Goal: Find specific page/section: Find specific page/section

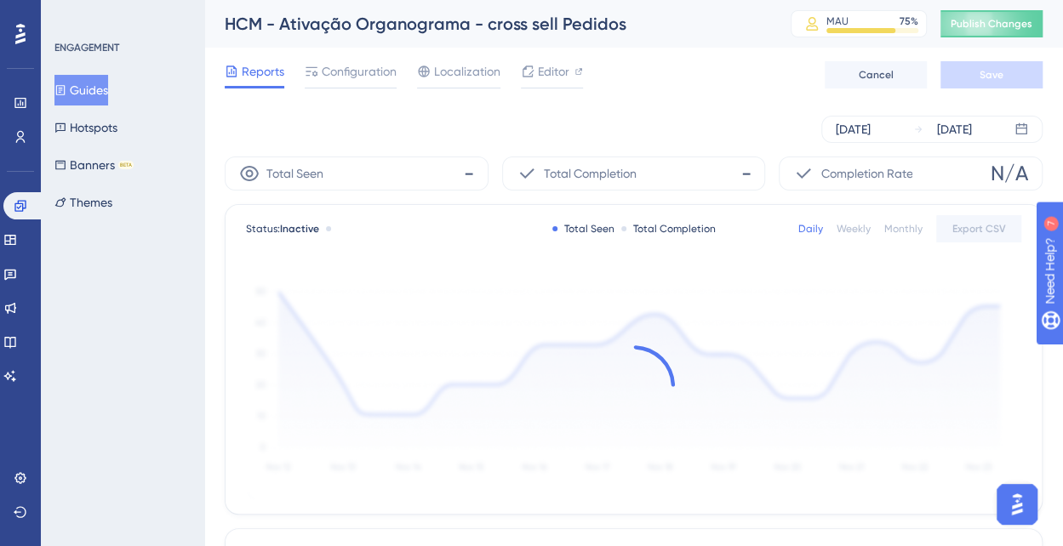
click at [80, 90] on button "Guides" at bounding box center [81, 90] width 54 height 31
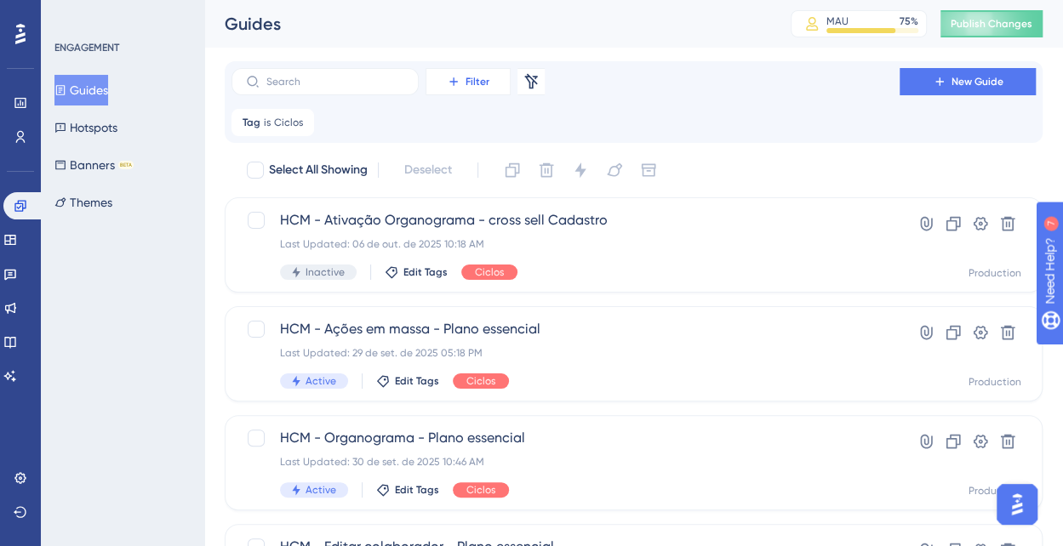
click at [462, 83] on button "Filter" at bounding box center [468, 81] width 85 height 27
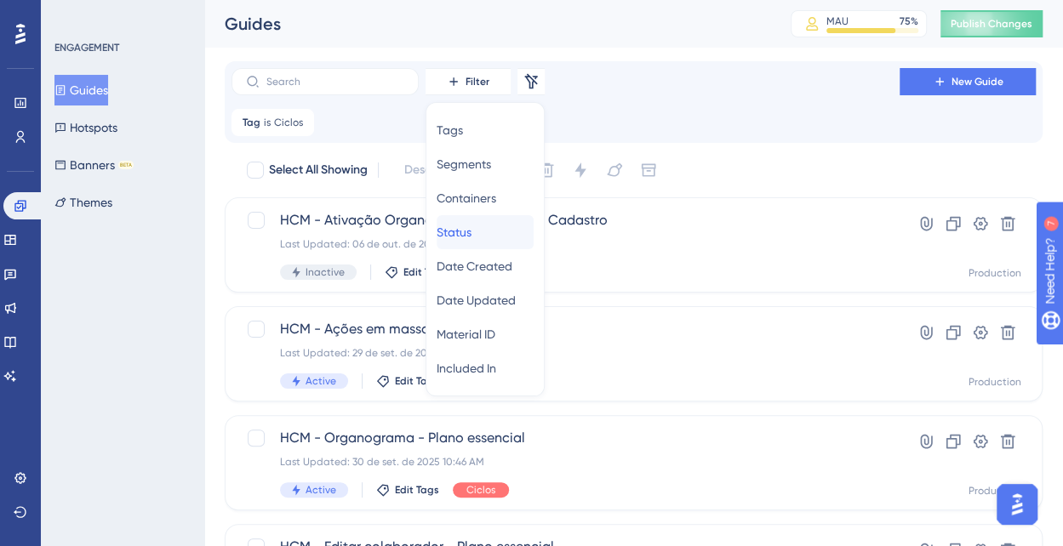
click at [486, 229] on div "Status Status" at bounding box center [485, 232] width 97 height 34
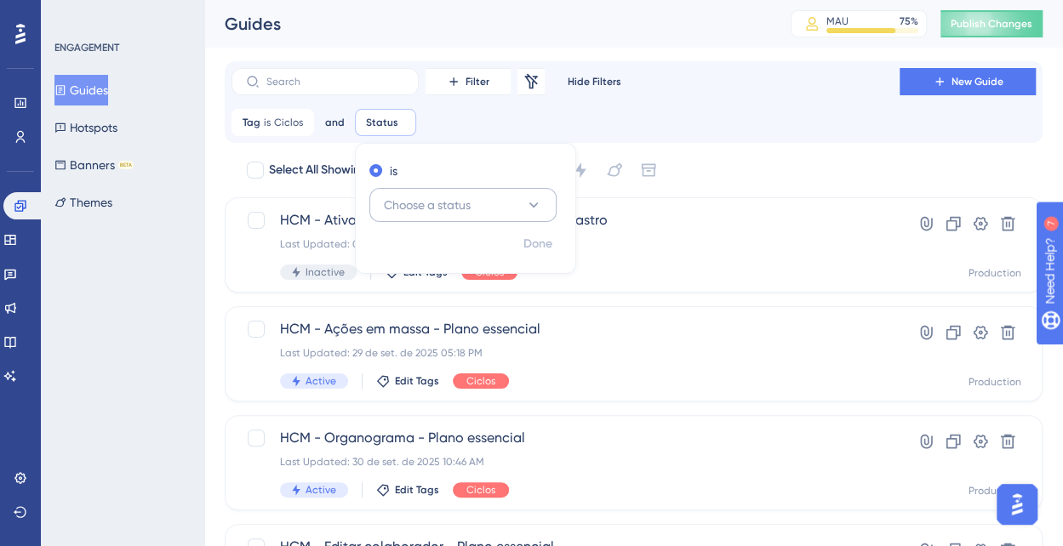
click at [437, 201] on span "Choose a status" at bounding box center [427, 205] width 87 height 20
click at [427, 261] on div "Active Active" at bounding box center [462, 257] width 165 height 34
click at [550, 237] on span "Done" at bounding box center [537, 244] width 29 height 20
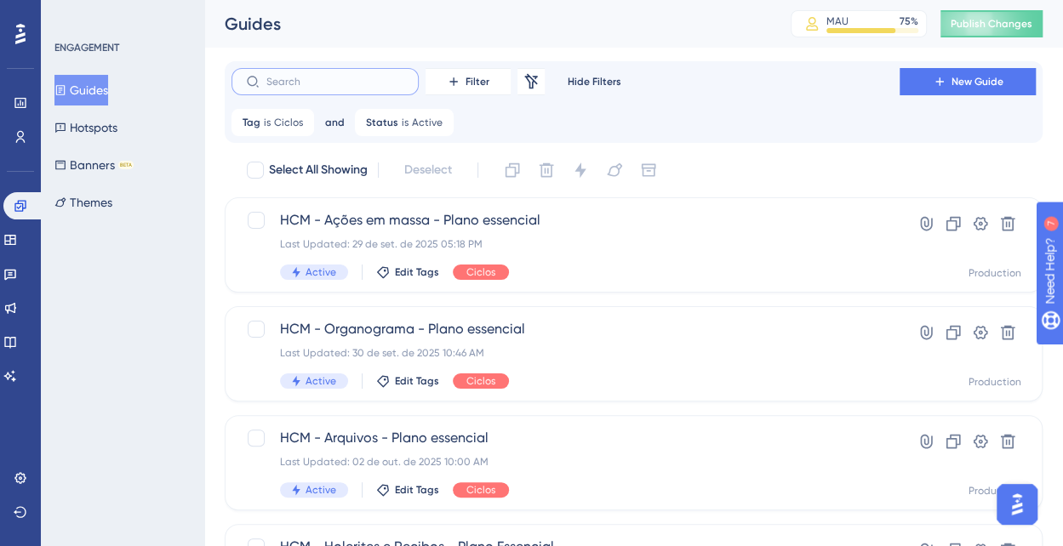
click at [321, 78] on input "text" at bounding box center [335, 82] width 138 height 12
type input "essencial"
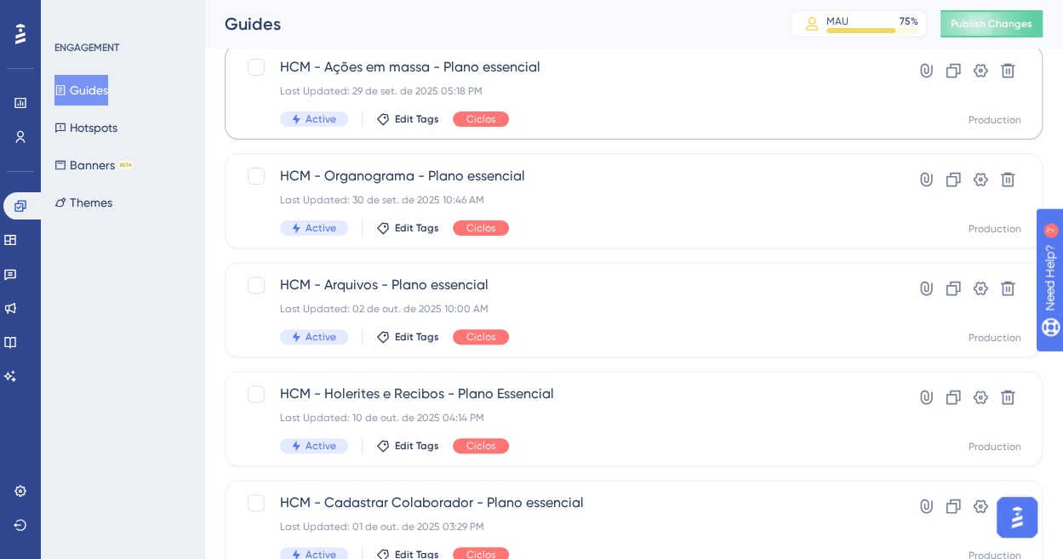
scroll to position [223, 0]
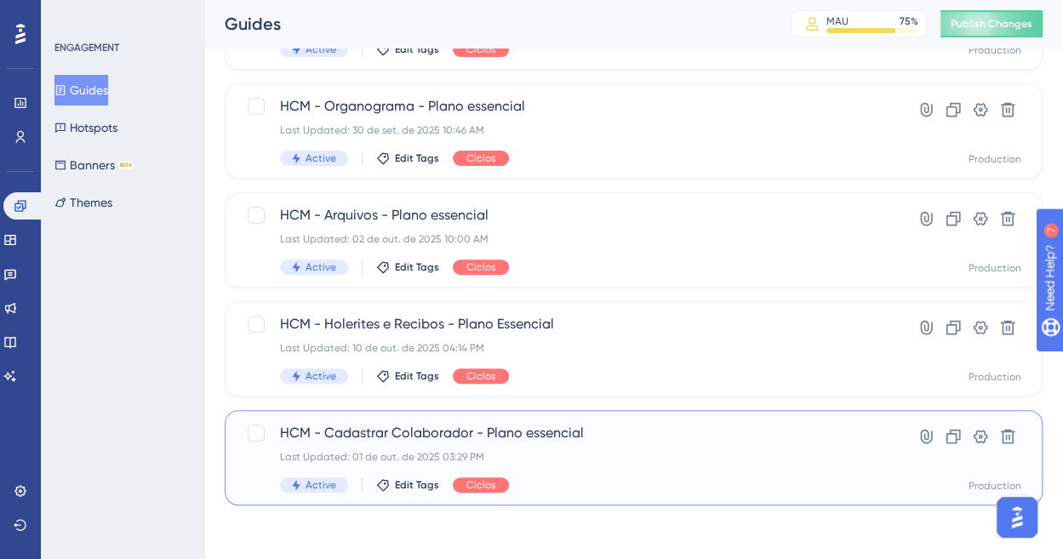
click at [409, 424] on span "HCM - Cadastrar Colaborador - Plano essencial" at bounding box center [565, 433] width 571 height 20
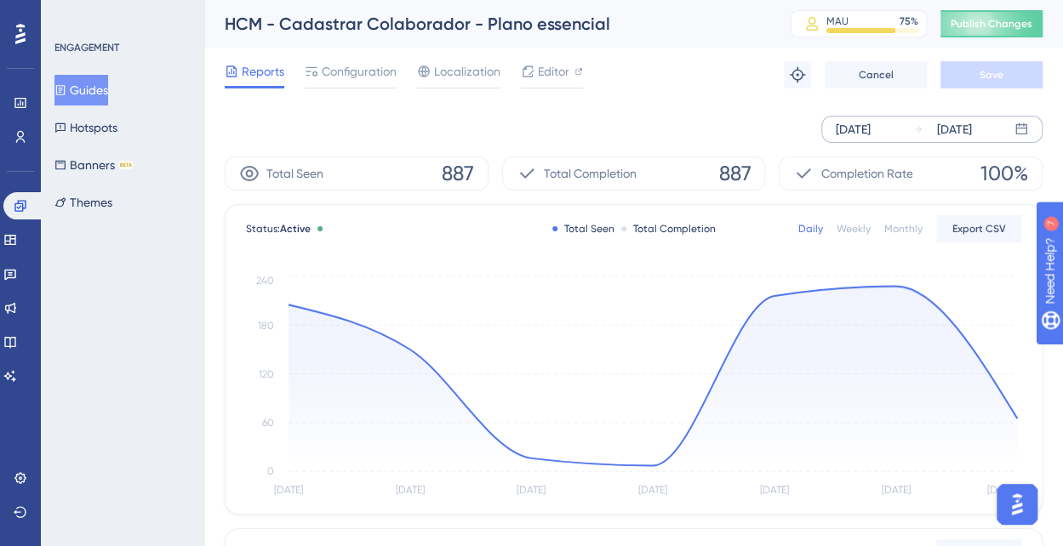
click at [868, 122] on div "[DATE]" at bounding box center [853, 129] width 35 height 20
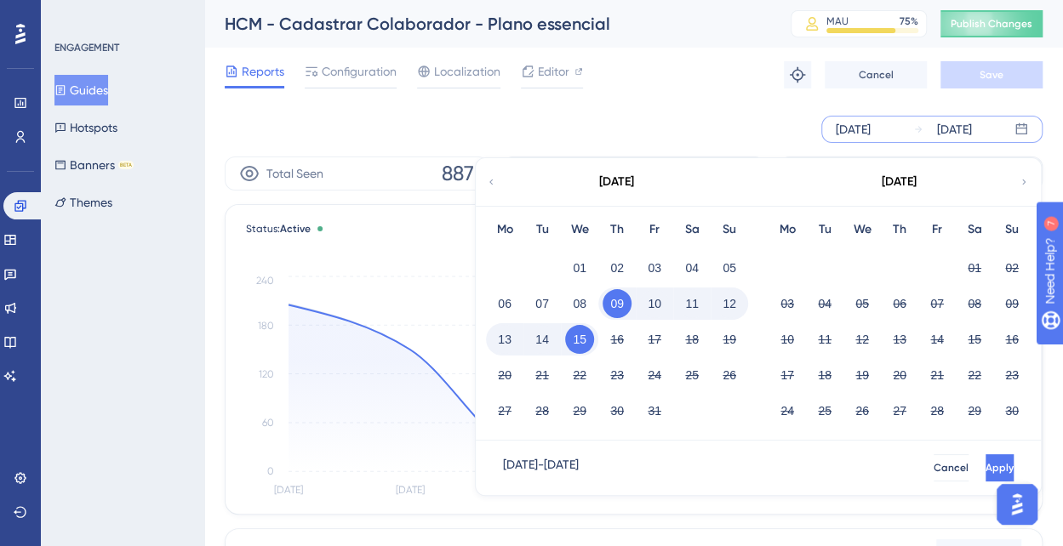
click at [490, 179] on icon at bounding box center [491, 181] width 10 height 15
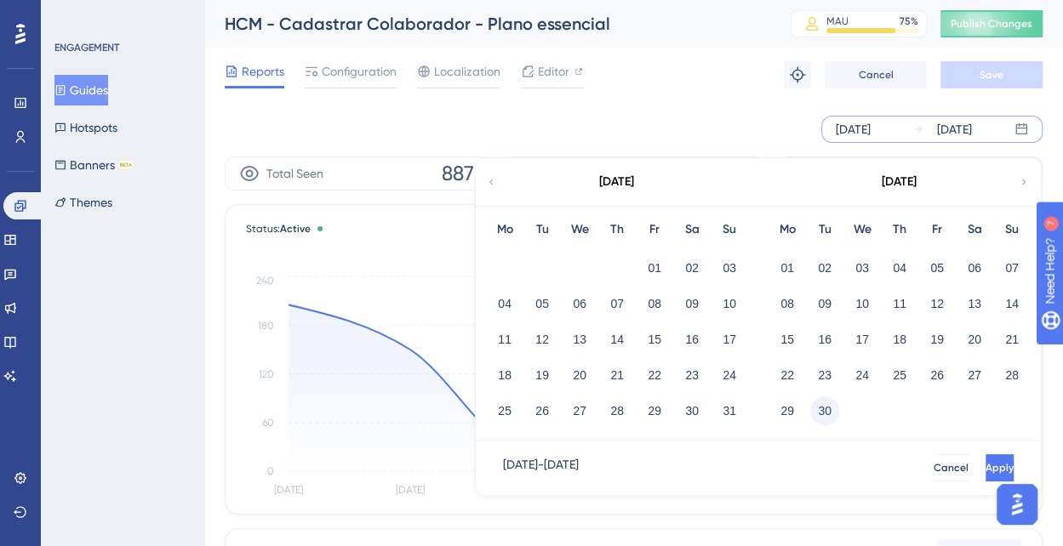
click at [828, 409] on button "30" at bounding box center [824, 411] width 29 height 29
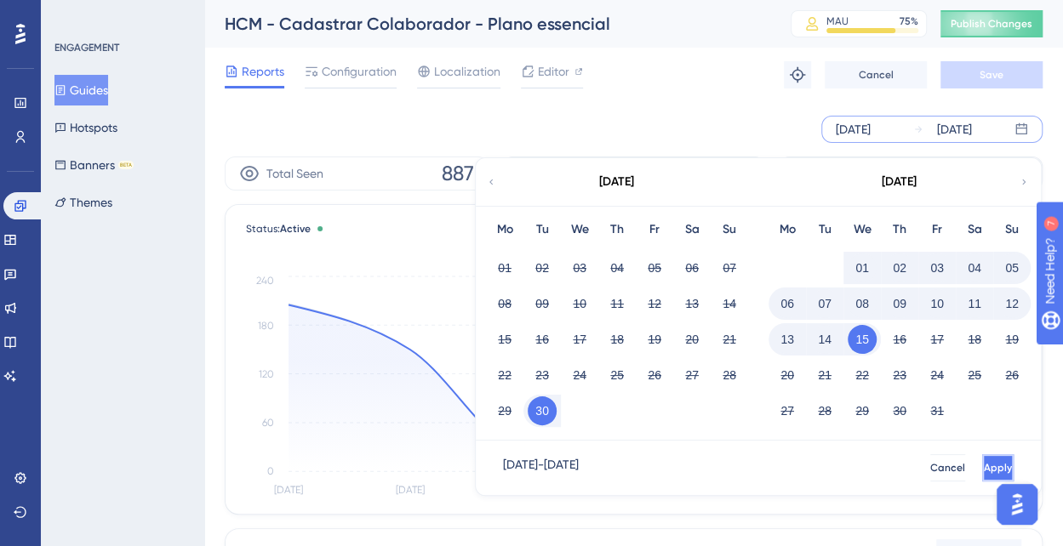
click at [984, 465] on span "Apply" at bounding box center [998, 468] width 28 height 14
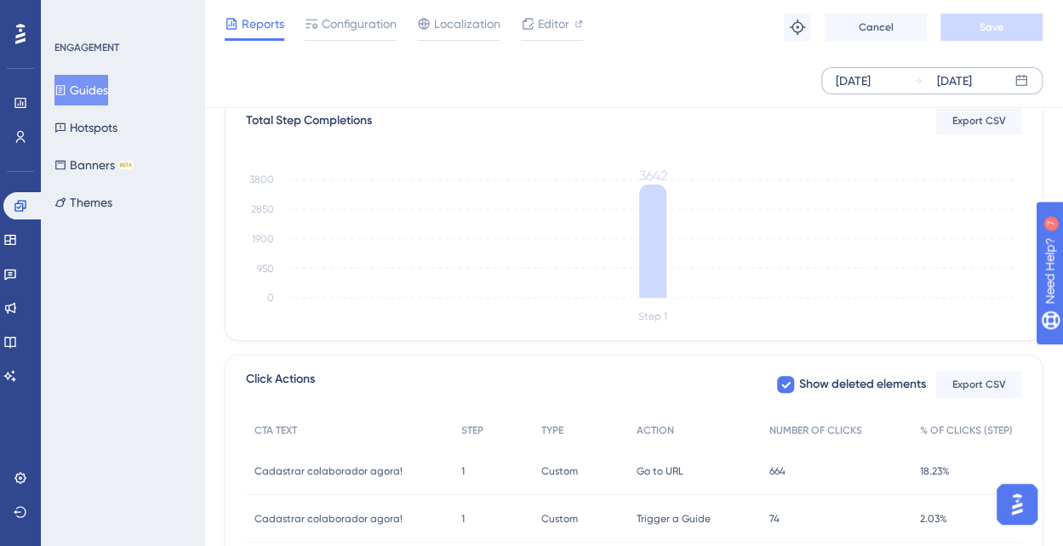
scroll to position [558, 0]
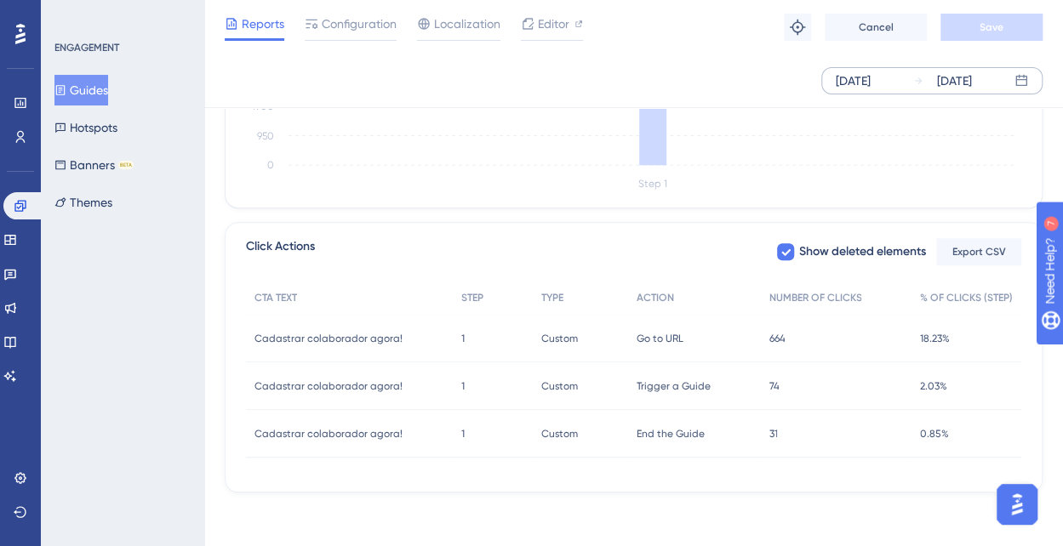
click at [85, 82] on button "Guides" at bounding box center [81, 90] width 54 height 31
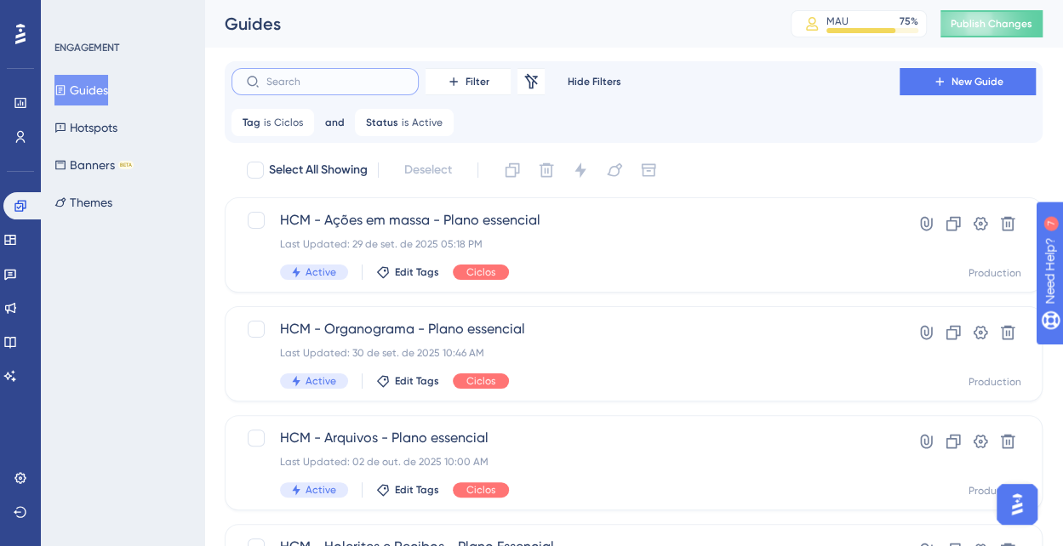
click at [330, 84] on input "text" at bounding box center [335, 82] width 138 height 12
type input "plano essencial"
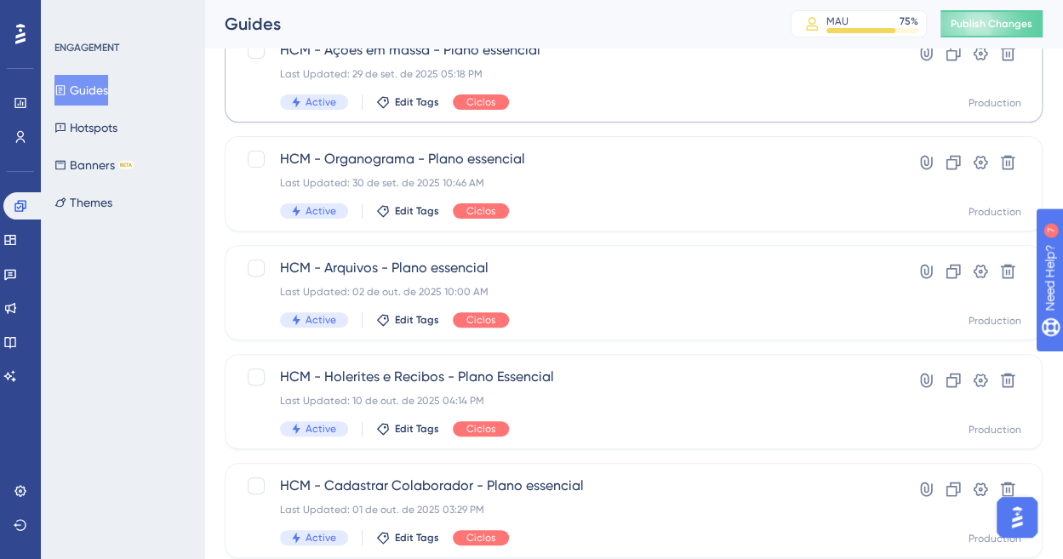
scroll to position [223, 0]
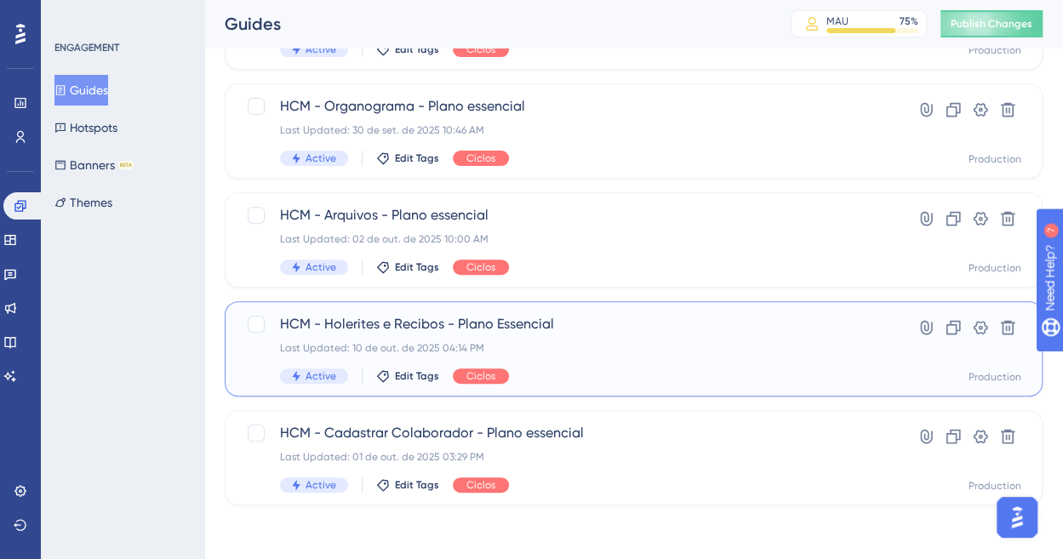
click at [446, 323] on span "HCM - Holerites e Recibos - Plano Essencial" at bounding box center [565, 324] width 571 height 20
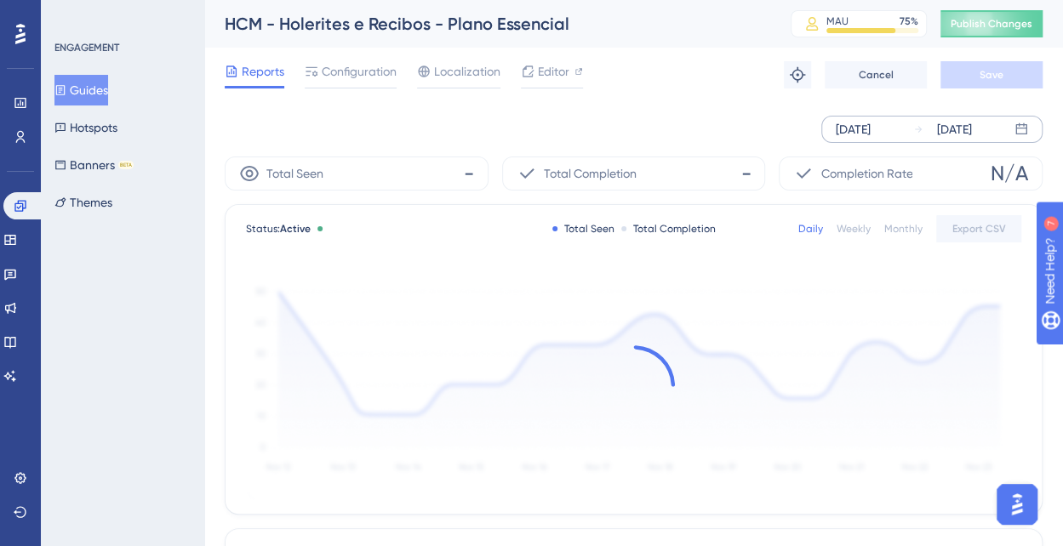
click at [860, 124] on div "[DATE]" at bounding box center [853, 129] width 35 height 20
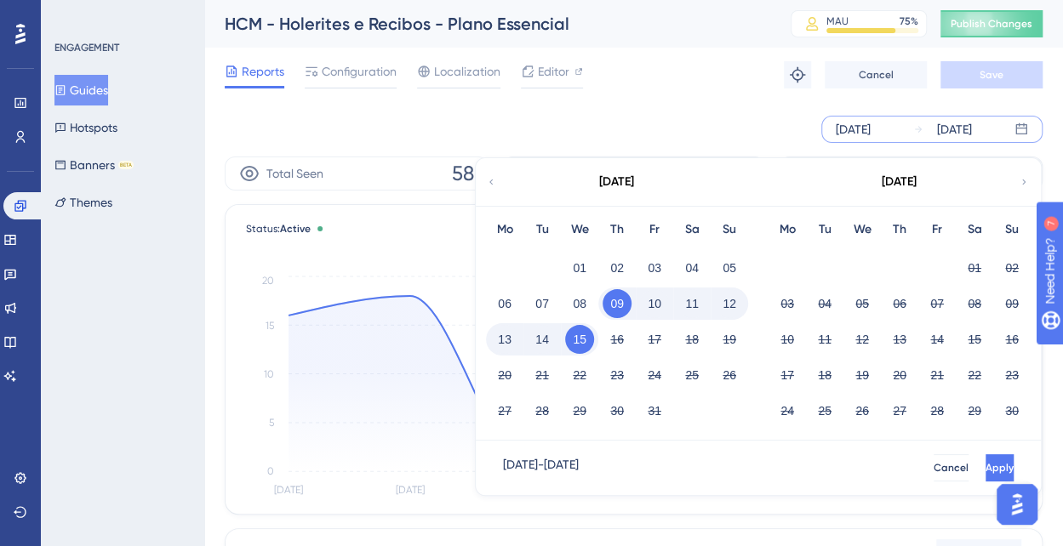
click at [492, 180] on icon at bounding box center [491, 181] width 10 height 15
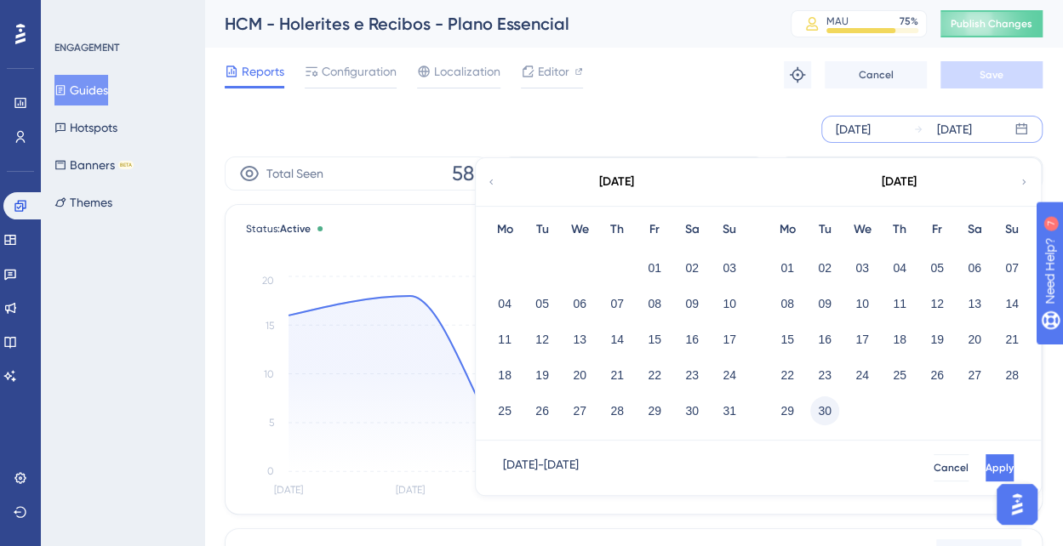
click at [820, 413] on button "30" at bounding box center [824, 411] width 29 height 29
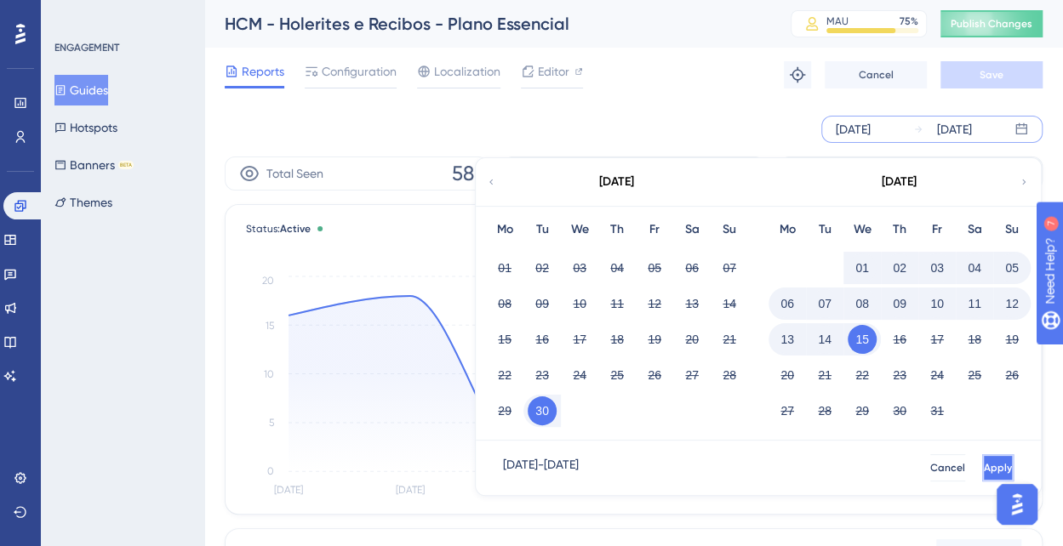
click at [984, 465] on span "Apply" at bounding box center [998, 468] width 28 height 14
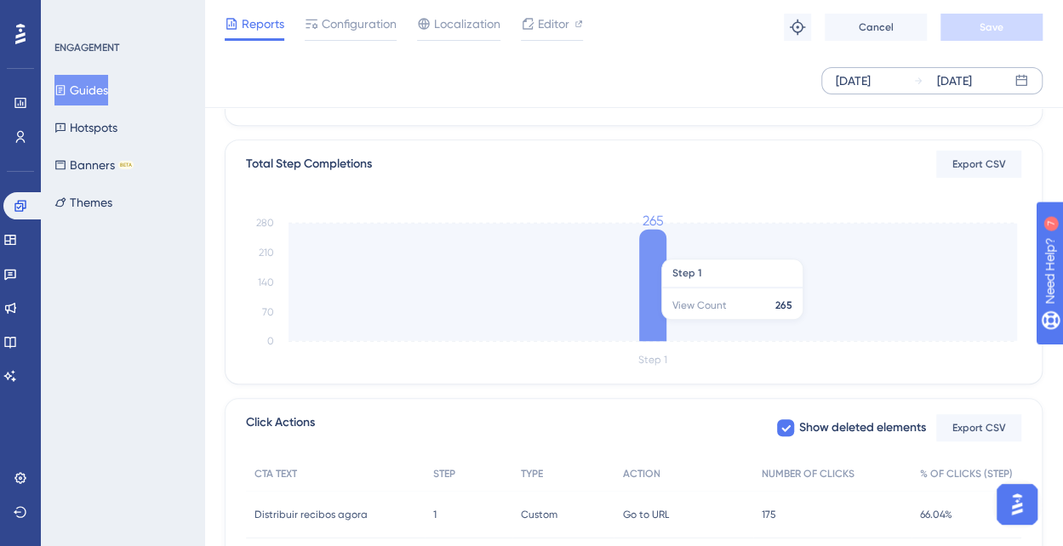
scroll to position [511, 0]
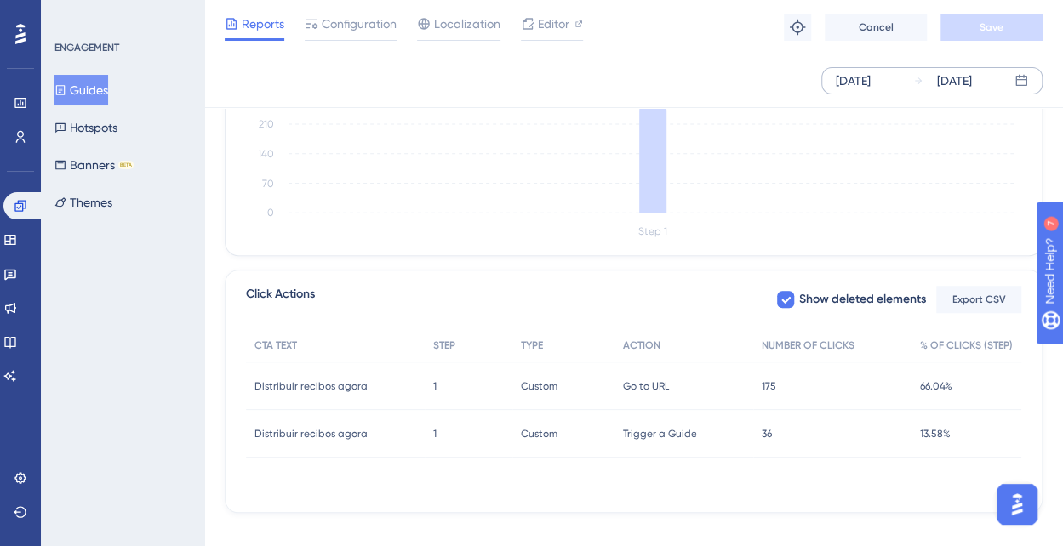
click at [85, 84] on button "Guides" at bounding box center [81, 90] width 54 height 31
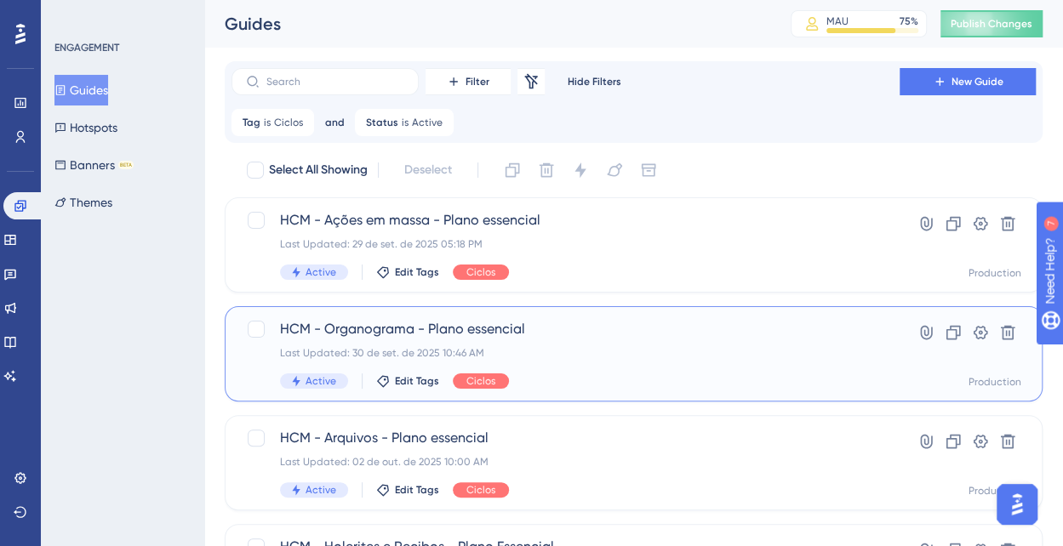
click at [379, 328] on span "HCM - Organograma - Plano essencial" at bounding box center [565, 329] width 571 height 20
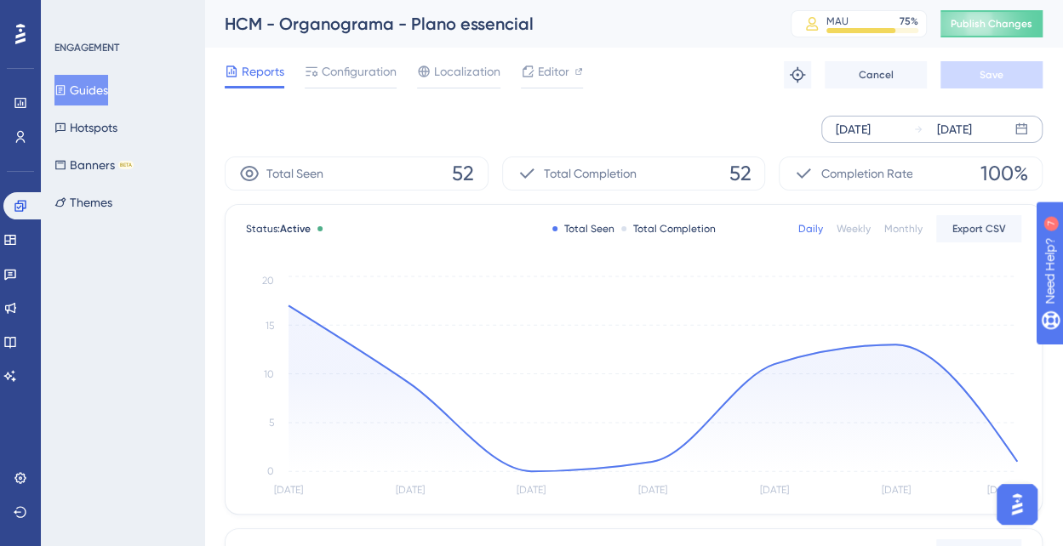
click at [845, 128] on div "[DATE]" at bounding box center [853, 129] width 35 height 20
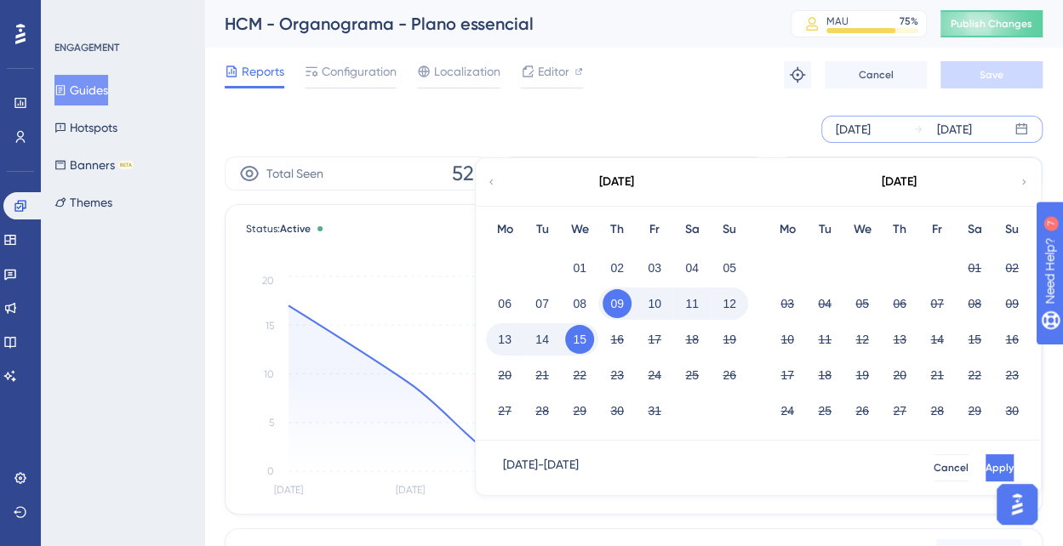
click at [487, 184] on icon at bounding box center [491, 181] width 10 height 15
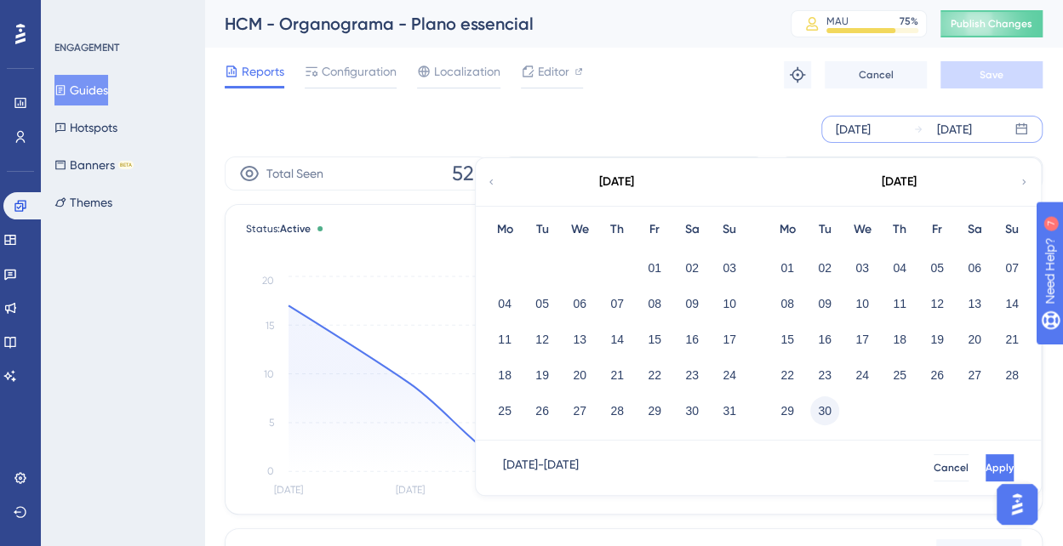
click at [823, 406] on button "30" at bounding box center [824, 411] width 29 height 29
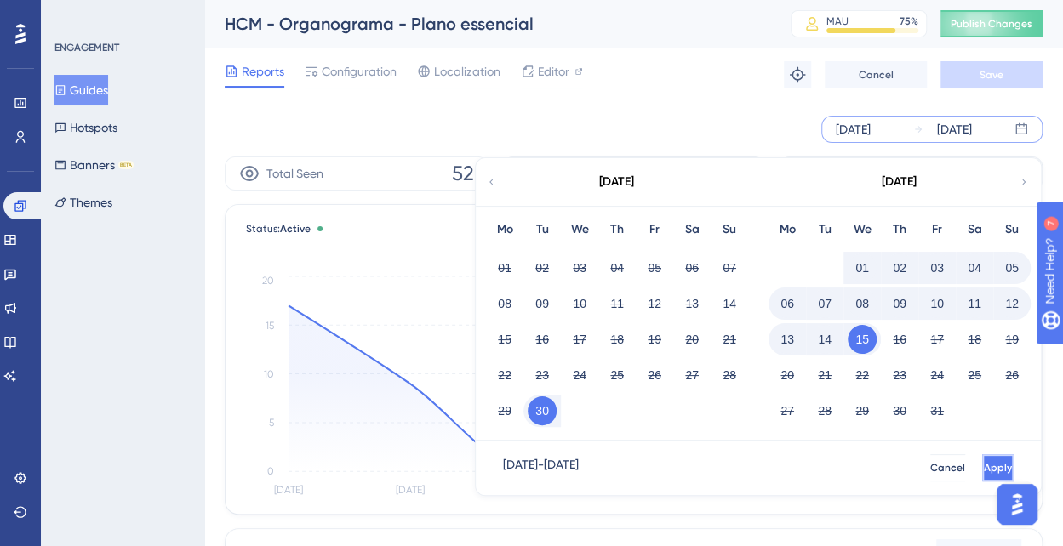
click at [987, 464] on button "Apply" at bounding box center [997, 468] width 31 height 27
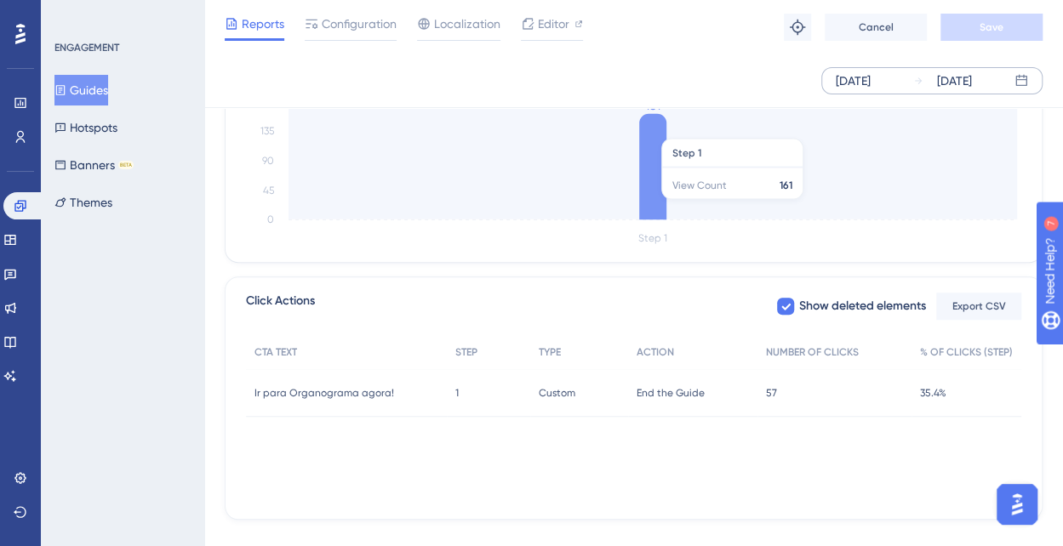
scroll to position [511, 0]
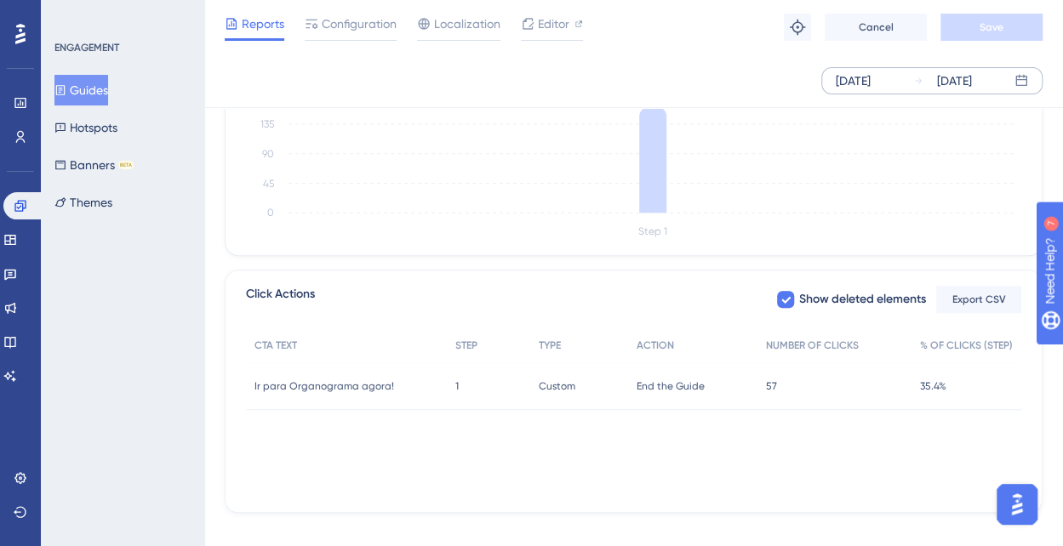
click at [89, 86] on button "Guides" at bounding box center [81, 90] width 54 height 31
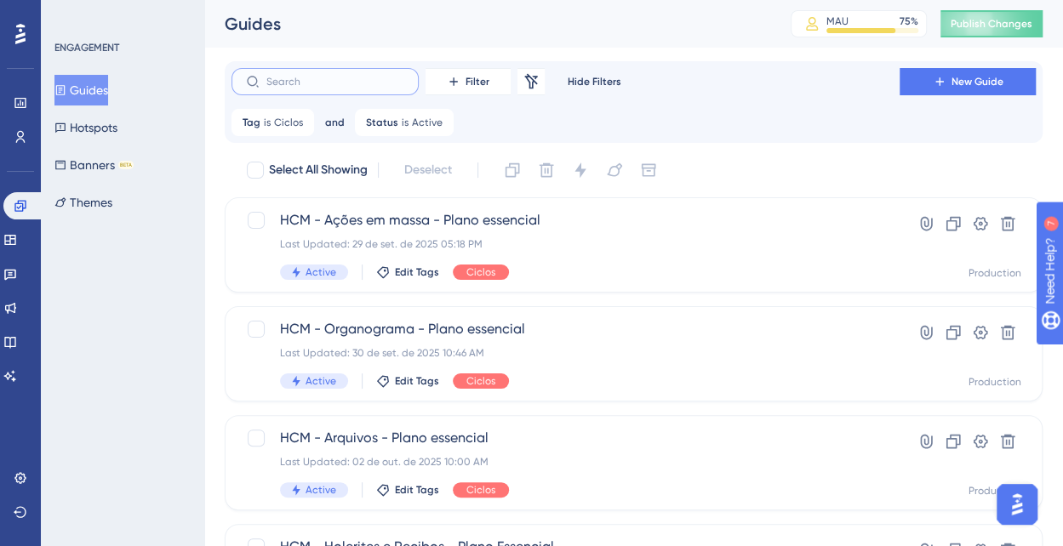
click at [342, 81] on input "text" at bounding box center [335, 82] width 138 height 12
type input "essencial"
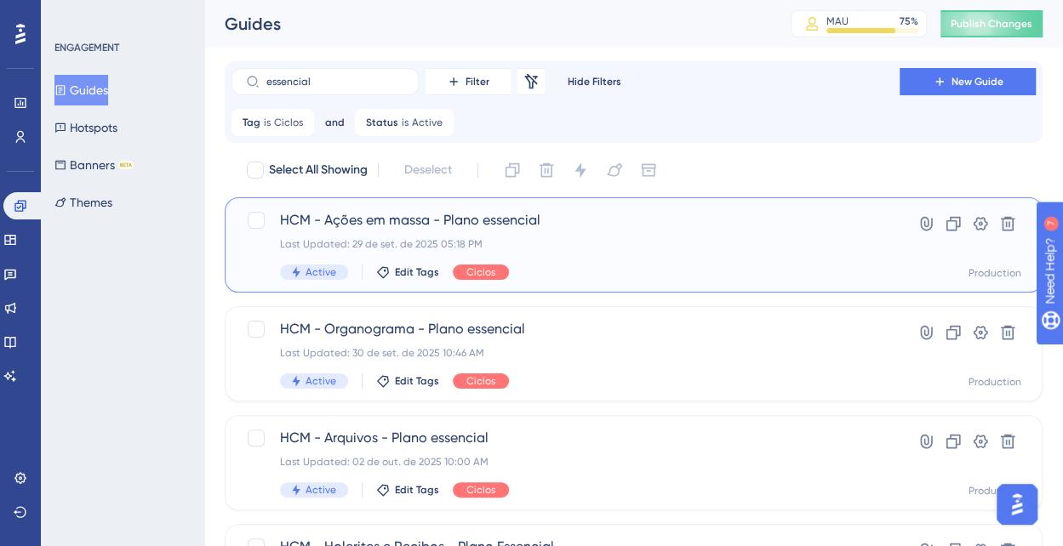
click at [502, 219] on span "HCM - Ações em massa - Plano essencial" at bounding box center [565, 220] width 571 height 20
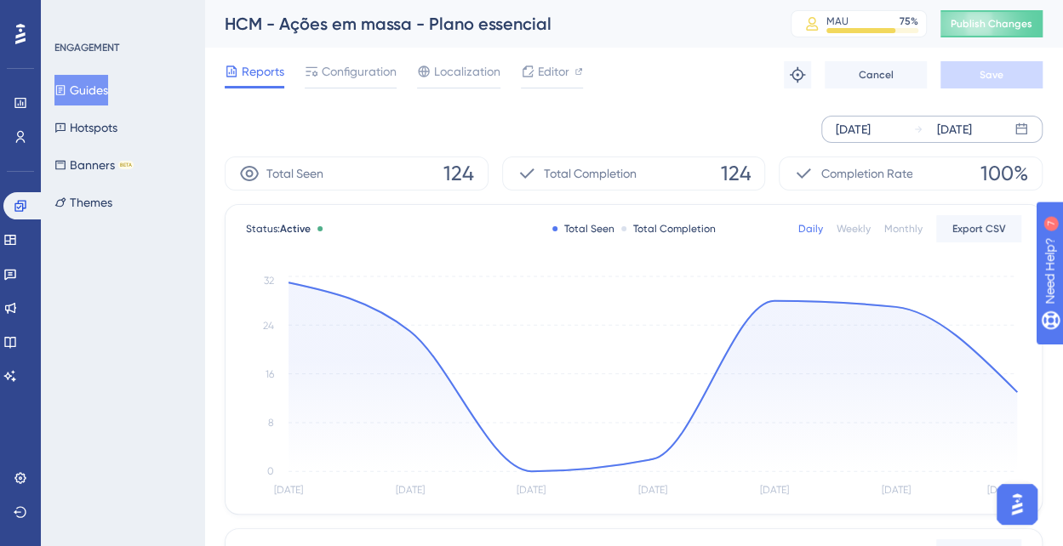
click at [851, 125] on div "[DATE]" at bounding box center [853, 129] width 35 height 20
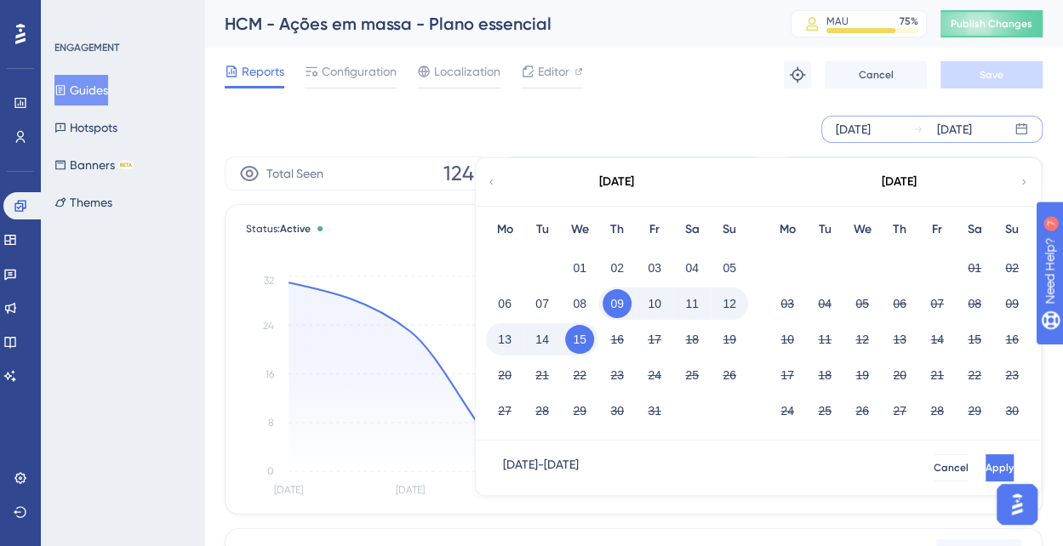
click at [495, 182] on icon at bounding box center [491, 181] width 10 height 15
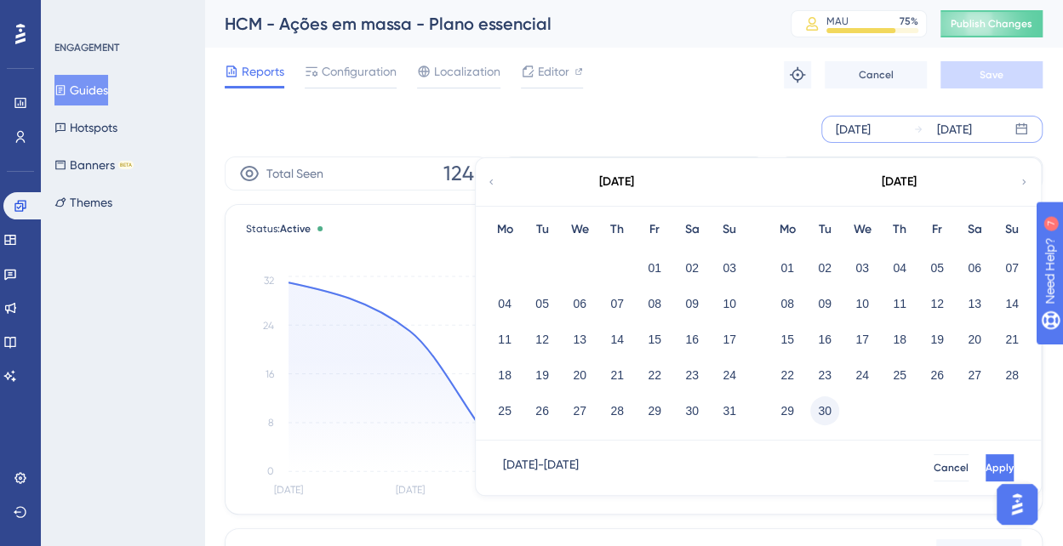
click at [828, 411] on button "30" at bounding box center [824, 411] width 29 height 29
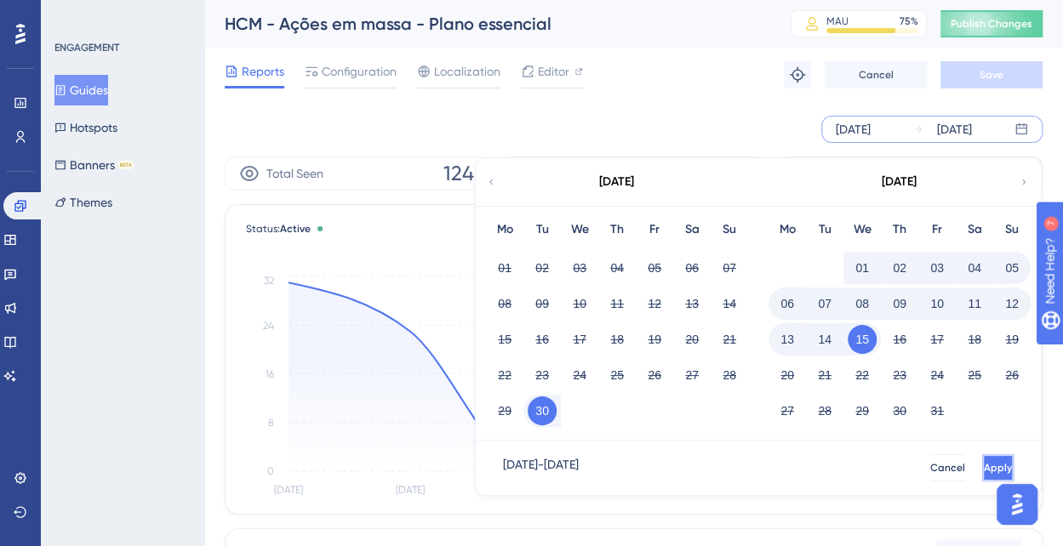
click at [984, 467] on span "Apply" at bounding box center [998, 468] width 28 height 14
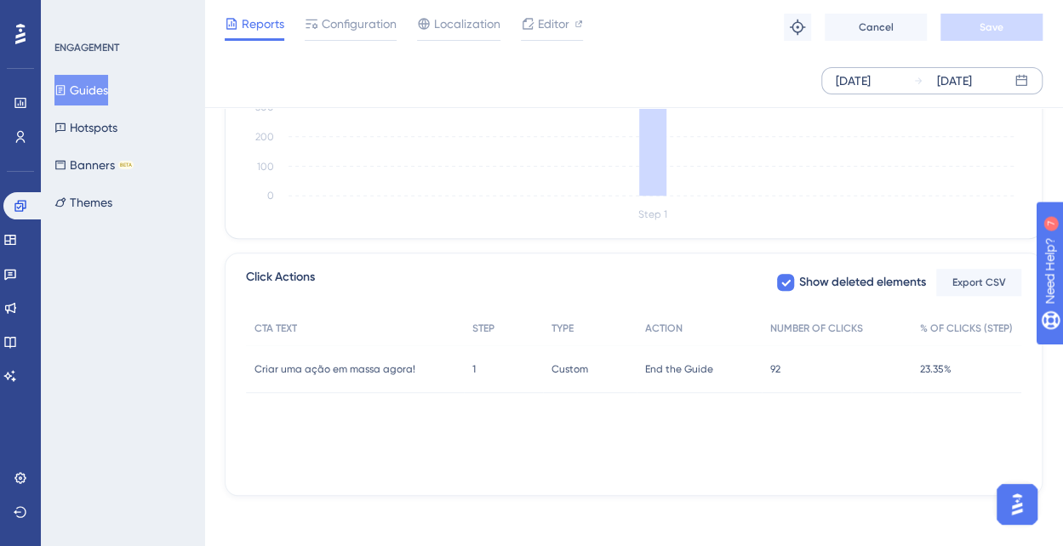
scroll to position [531, 0]
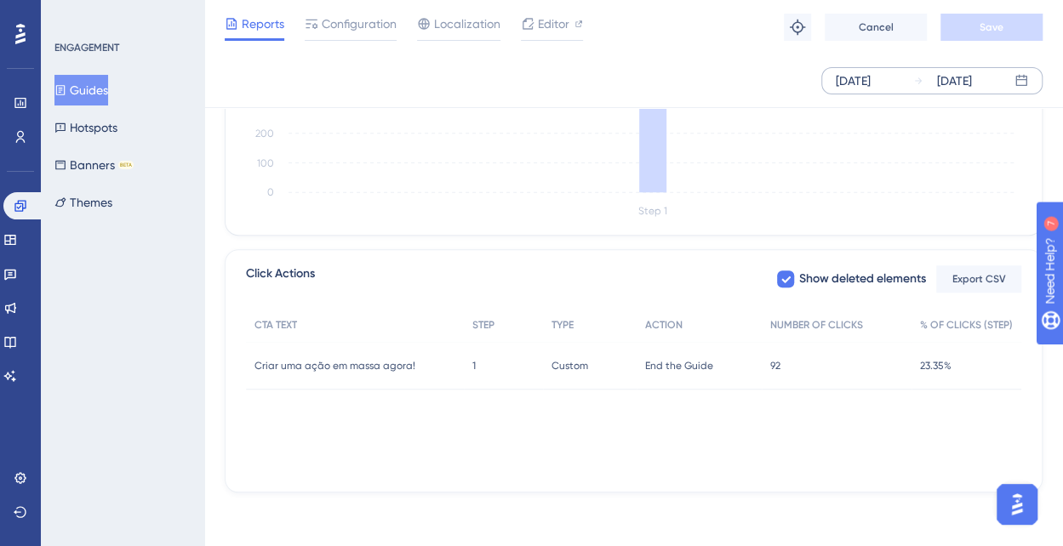
click at [82, 90] on button "Guides" at bounding box center [81, 90] width 54 height 31
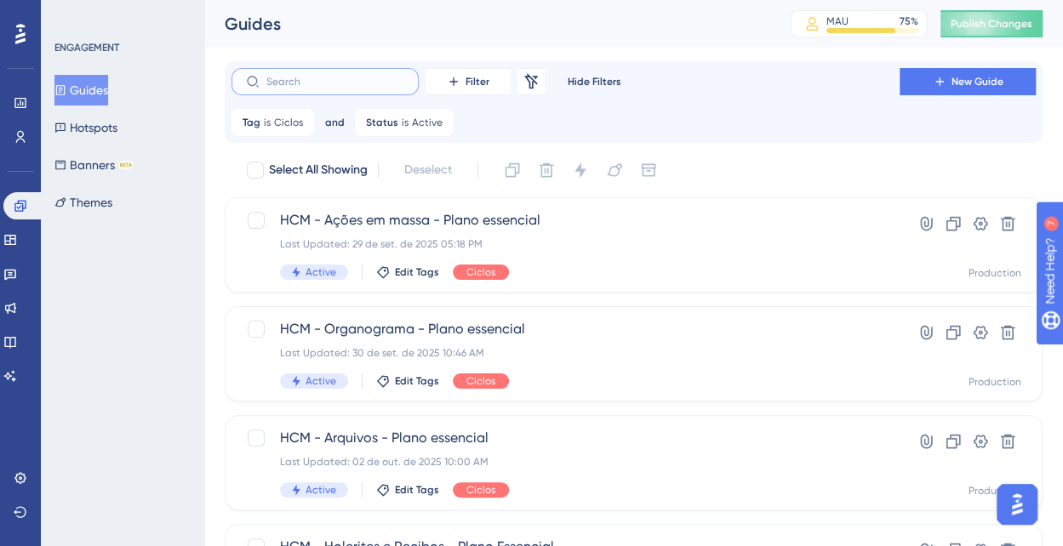
click at [329, 83] on input "text" at bounding box center [335, 82] width 138 height 12
type input "essencial"
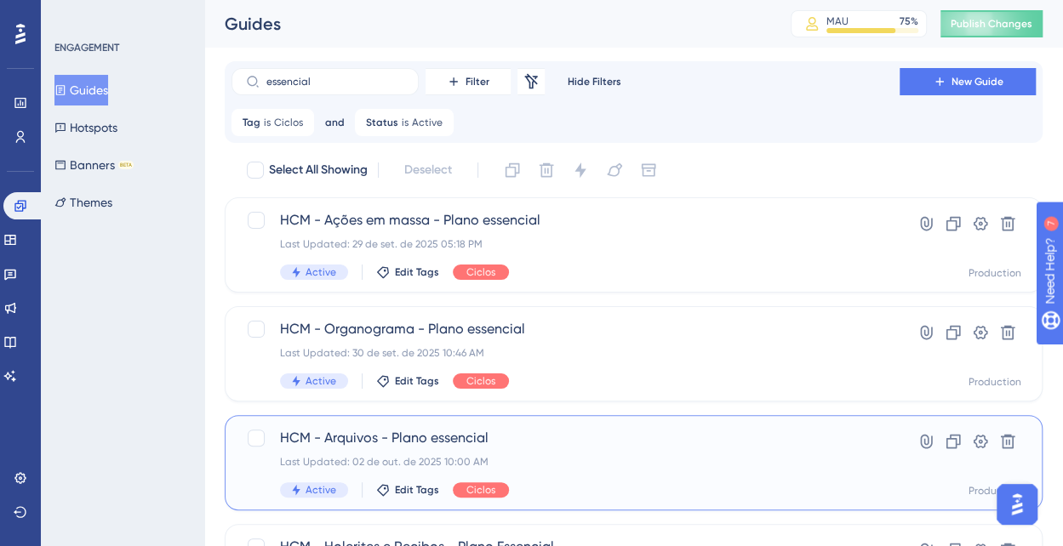
click at [386, 432] on span "HCM - Arquivos - Plano essencial" at bounding box center [565, 438] width 571 height 20
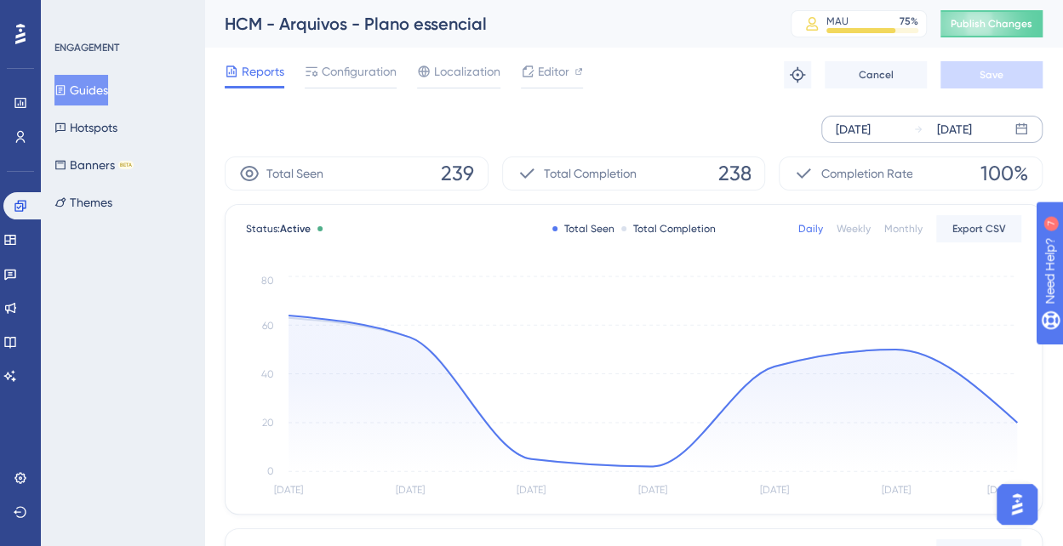
click at [853, 132] on div "[DATE]" at bounding box center [853, 129] width 35 height 20
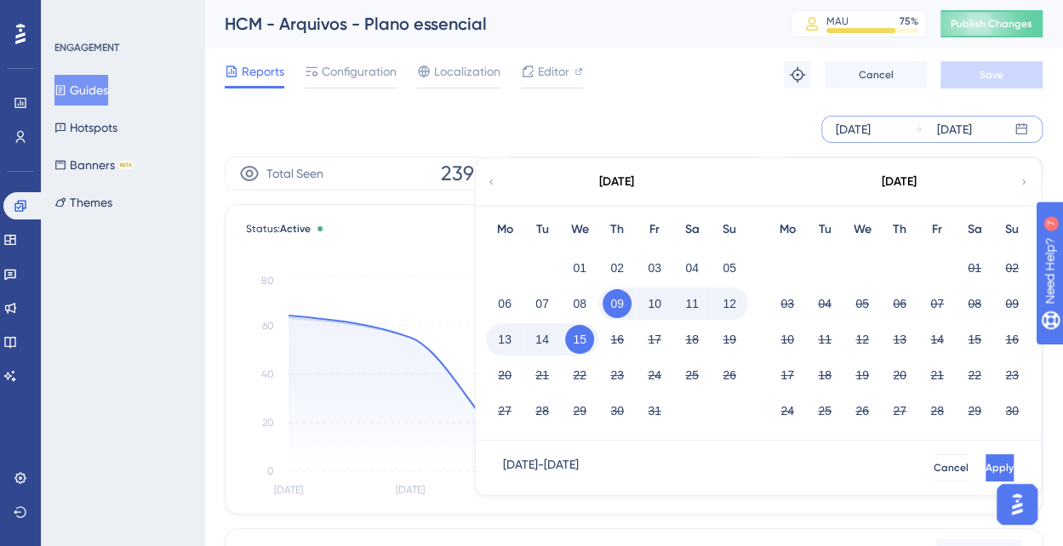
click at [492, 183] on icon at bounding box center [490, 182] width 3 height 5
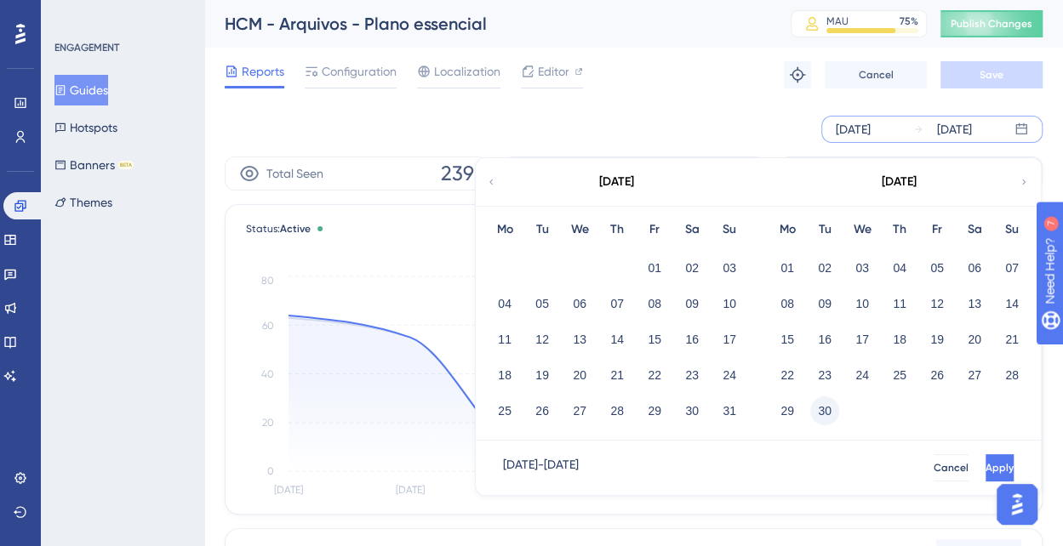
click at [827, 407] on button "30" at bounding box center [824, 411] width 29 height 29
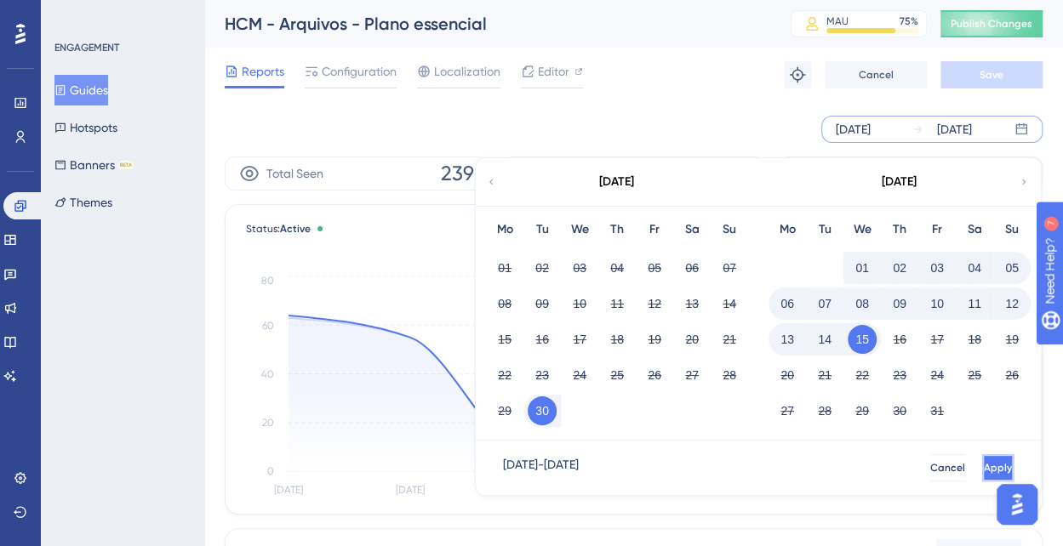
click at [984, 466] on span "Apply" at bounding box center [998, 468] width 28 height 14
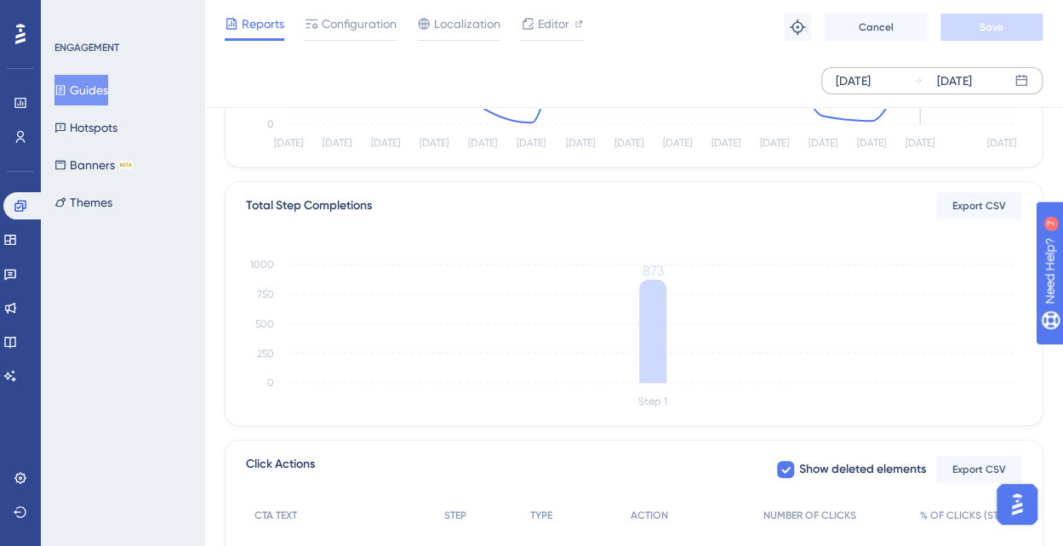
scroll to position [511, 0]
